Goal: Communication & Community: Share content

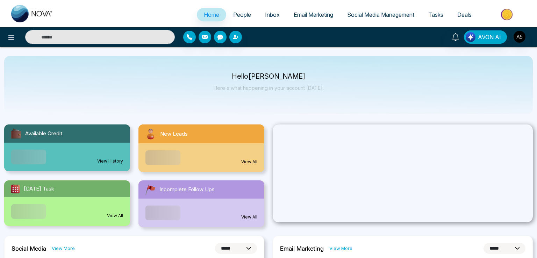
select select "*"
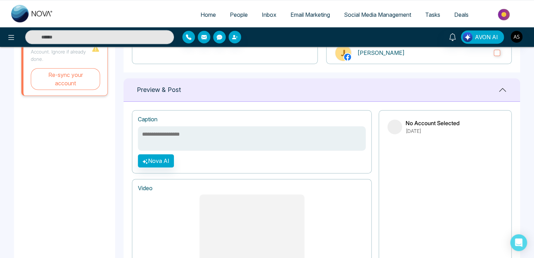
scroll to position [144, 0]
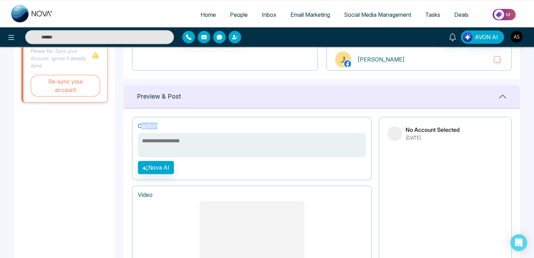
drag, startPoint x: 142, startPoint y: 125, endPoint x: 158, endPoint y: 128, distance: 16.0
click at [157, 128] on h1 "Caption" at bounding box center [148, 126] width 20 height 7
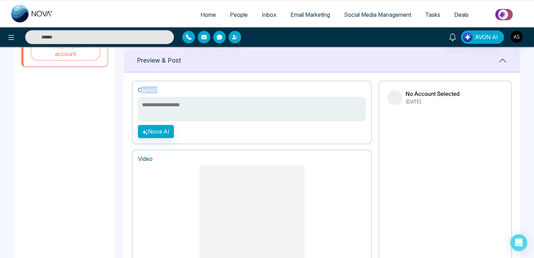
scroll to position [319, 0]
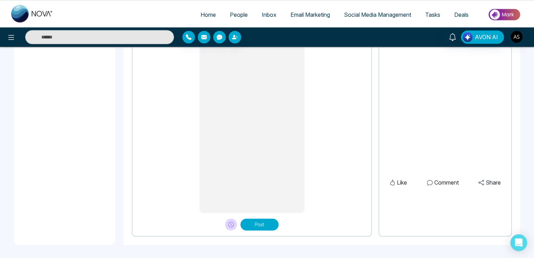
click at [259, 220] on button "Post" at bounding box center [259, 225] width 38 height 12
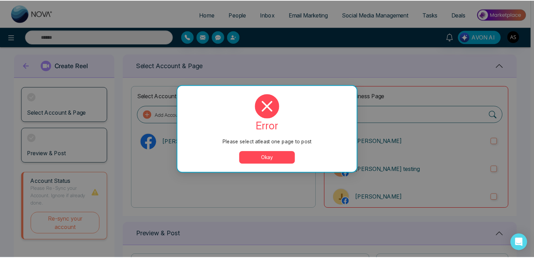
scroll to position [0, 0]
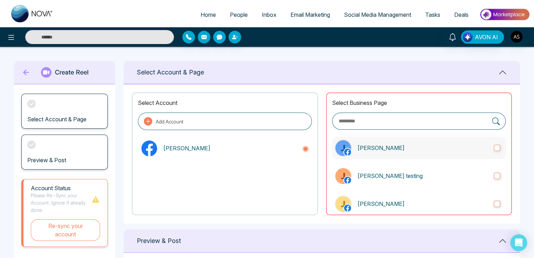
click at [417, 154] on label "[PERSON_NAME]" at bounding box center [418, 148] width 173 height 22
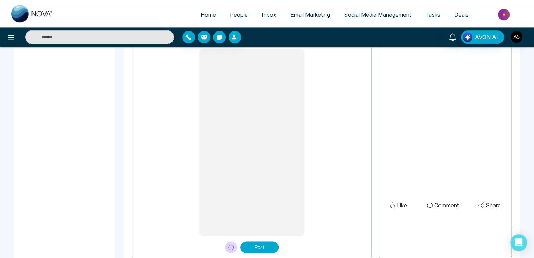
scroll to position [319, 0]
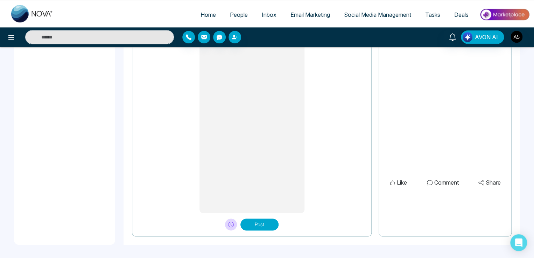
click at [256, 226] on button "Post" at bounding box center [259, 225] width 38 height 12
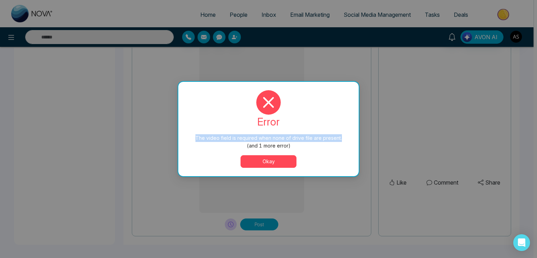
drag, startPoint x: 198, startPoint y: 137, endPoint x: 341, endPoint y: 141, distance: 143.0
click at [341, 141] on div "The video field is required when none of drive file are present. (and 1 more er…" at bounding box center [268, 141] width 152 height 15
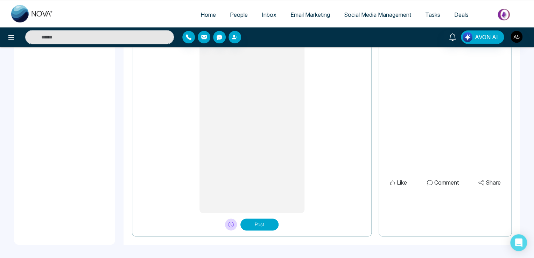
click at [255, 226] on button "Post" at bounding box center [259, 225] width 38 height 12
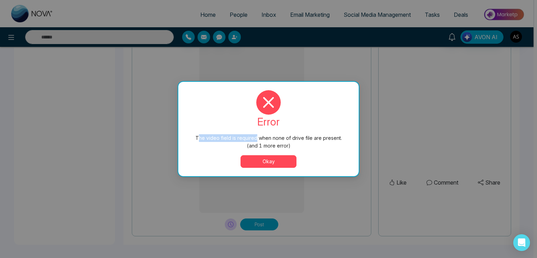
drag, startPoint x: 199, startPoint y: 137, endPoint x: 256, endPoint y: 138, distance: 56.7
click at [256, 138] on div "The video field is required when none of drive file are present. (and 1 more er…" at bounding box center [268, 141] width 152 height 15
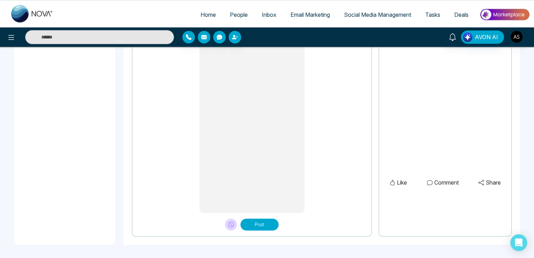
click at [267, 220] on button "Post" at bounding box center [259, 225] width 38 height 12
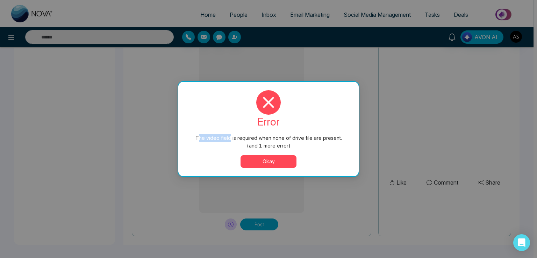
drag, startPoint x: 199, startPoint y: 134, endPoint x: 231, endPoint y: 136, distance: 32.3
click at [231, 136] on div "The video field is required when none of drive file are present. (and 1 more er…" at bounding box center [268, 141] width 152 height 15
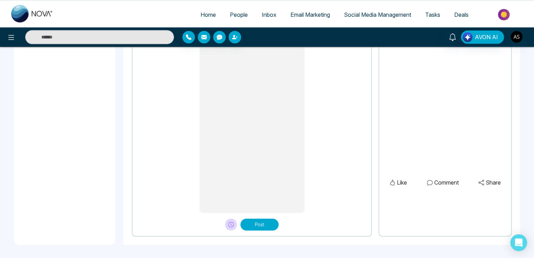
click at [109, 3] on div "Home People Inbox Email Marketing Social Media Management Tasks Deals" at bounding box center [267, 13] width 534 height 27
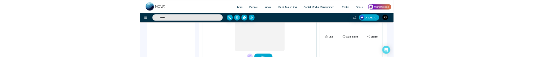
scroll to position [456, 0]
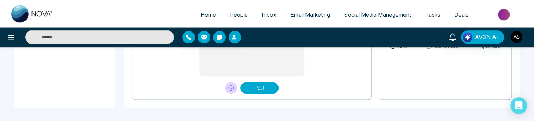
click at [260, 88] on button "Post" at bounding box center [259, 88] width 38 height 12
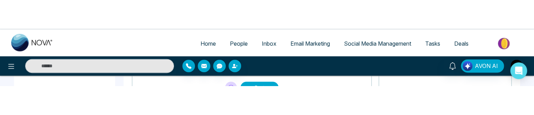
scroll to position [319, 0]
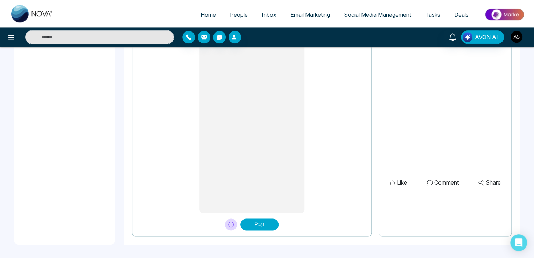
click at [517, 39] on img "button" at bounding box center [516, 37] width 12 height 12
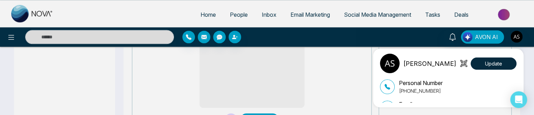
scroll to position [459, 0]
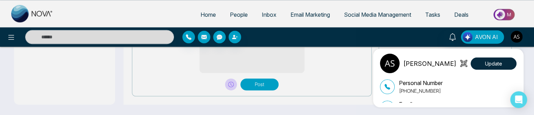
click at [261, 82] on div "[PERSON_NAME] Update Personal Number [PHONE_NUMBER] Email [EMAIL_ADDRESS][DOMAI…" at bounding box center [267, 57] width 534 height 115
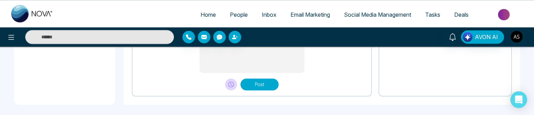
click at [260, 81] on button "Post" at bounding box center [259, 85] width 38 height 12
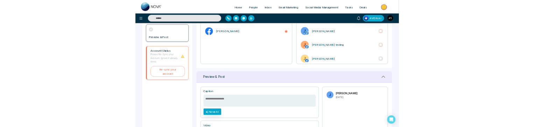
scroll to position [245, 0]
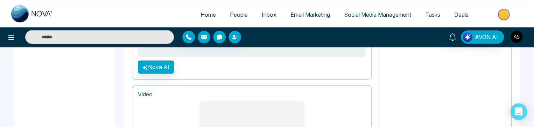
click at [519, 35] on img "button" at bounding box center [516, 37] width 12 height 12
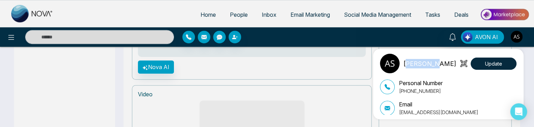
drag, startPoint x: 407, startPoint y: 62, endPoint x: 430, endPoint y: 62, distance: 23.4
click at [430, 62] on div "[PERSON_NAME] Update" at bounding box center [448, 64] width 136 height 20
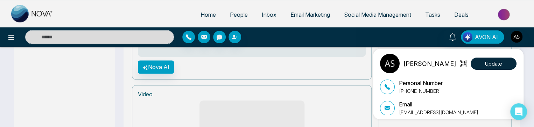
click at [148, 19] on div "[PERSON_NAME] Update Personal Number [PHONE_NUMBER] Email [EMAIL_ADDRESS][DOMAI…" at bounding box center [267, 63] width 534 height 127
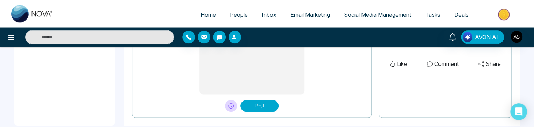
scroll to position [450, 0]
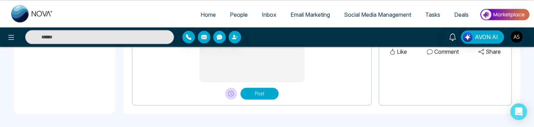
click at [249, 92] on button "Post" at bounding box center [259, 94] width 38 height 12
